Goal: Check status

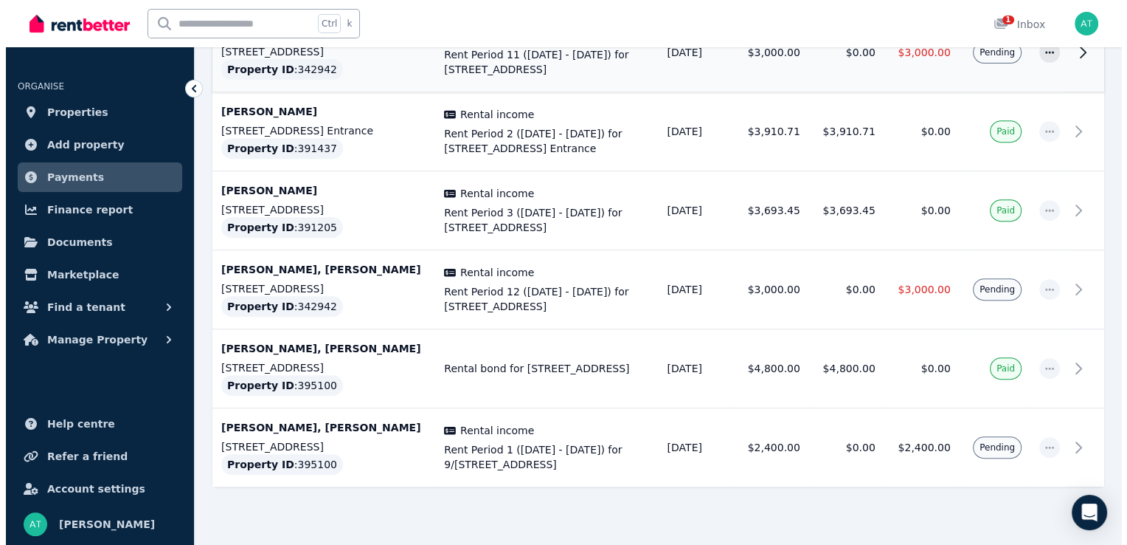
scroll to position [633, 0]
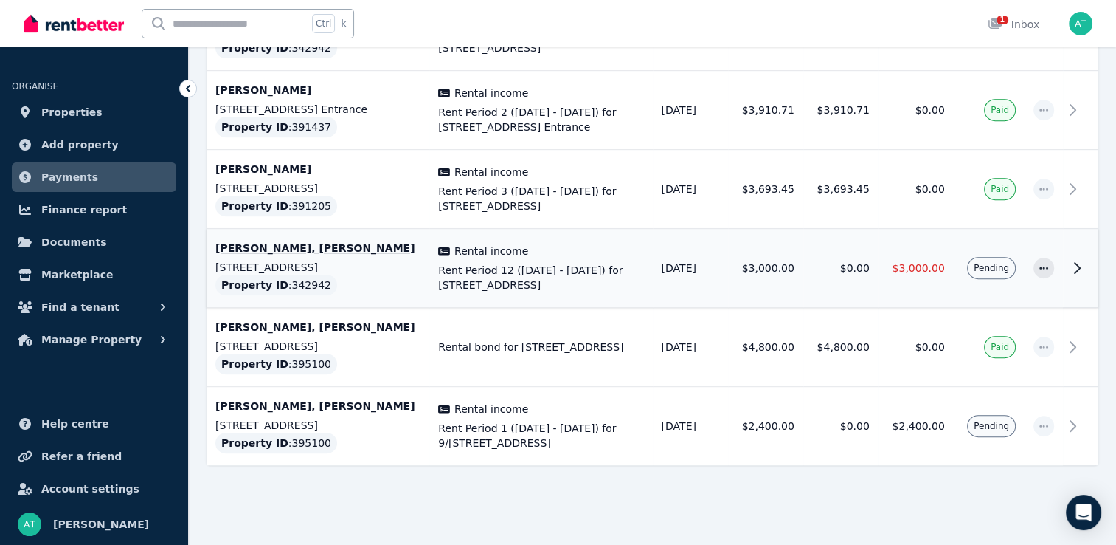
click at [853, 291] on td "$0.00" at bounding box center [841, 268] width 75 height 79
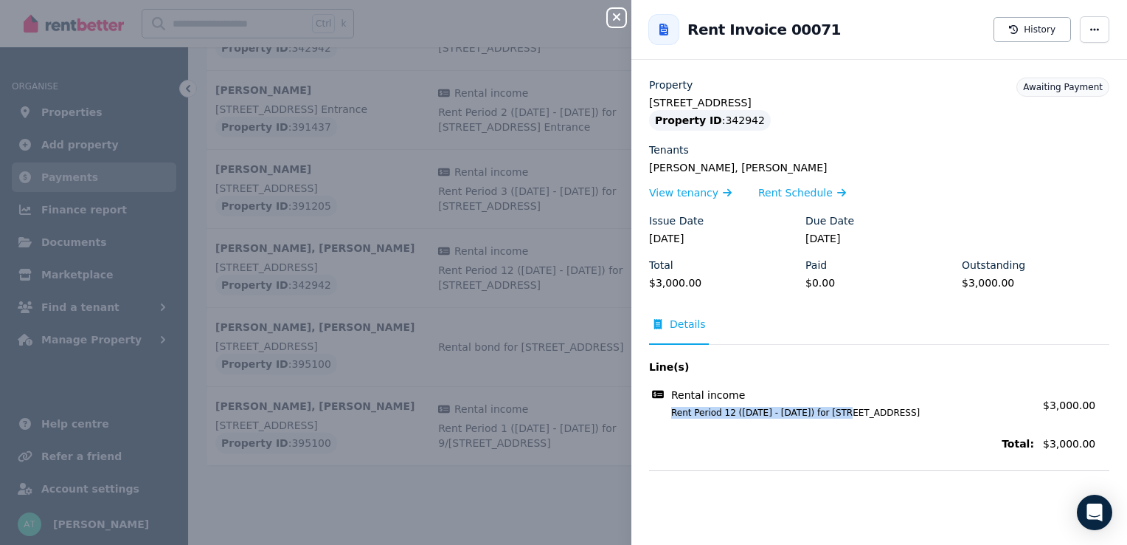
drag, startPoint x: 673, startPoint y: 410, endPoint x: 837, endPoint y: 410, distance: 164.5
click at [837, 410] on span "Rent Period 12 ([DATE] - [DATE]) for [STREET_ADDRESS]" at bounding box center [844, 413] width 381 height 12
copy span "Rent Period 12 ([DATE] - [DATE])"
click at [806, 373] on span "Line(s)" at bounding box center [841, 366] width 385 height 15
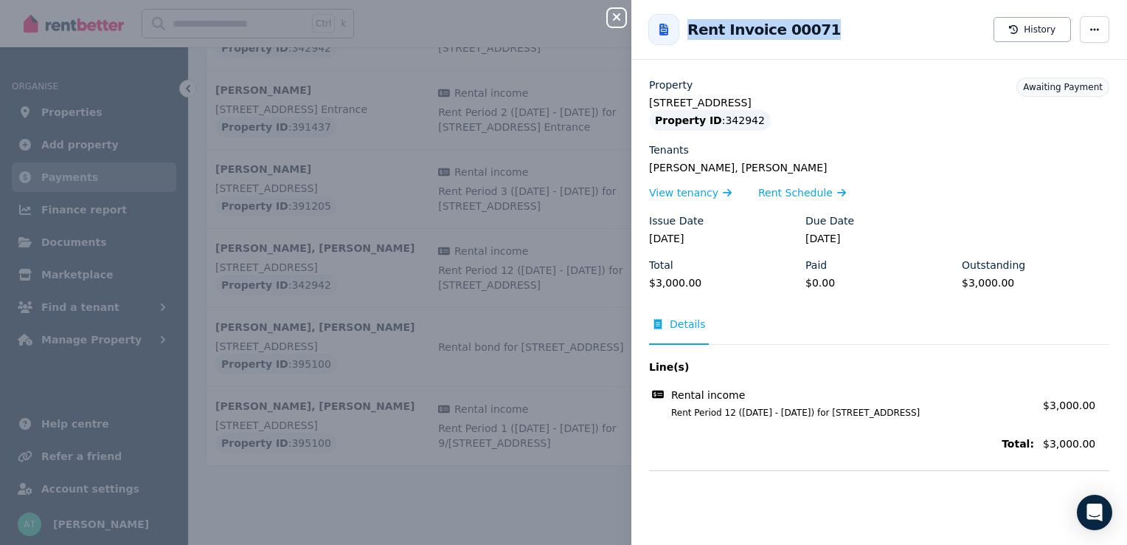
drag, startPoint x: 691, startPoint y: 24, endPoint x: 821, endPoint y: 34, distance: 131.0
click at [821, 34] on div "Rent Invoice 00071 History" at bounding box center [880, 29] width 496 height 47
copy h2 "Rent Invoice 00071"
click at [795, 472] on div "Property [STREET_ADDRESS] Property ID : 342942 [GEOGRAPHIC_DATA][PERSON_NAME], …" at bounding box center [880, 310] width 496 height 467
